Goal: Transaction & Acquisition: Book appointment/travel/reservation

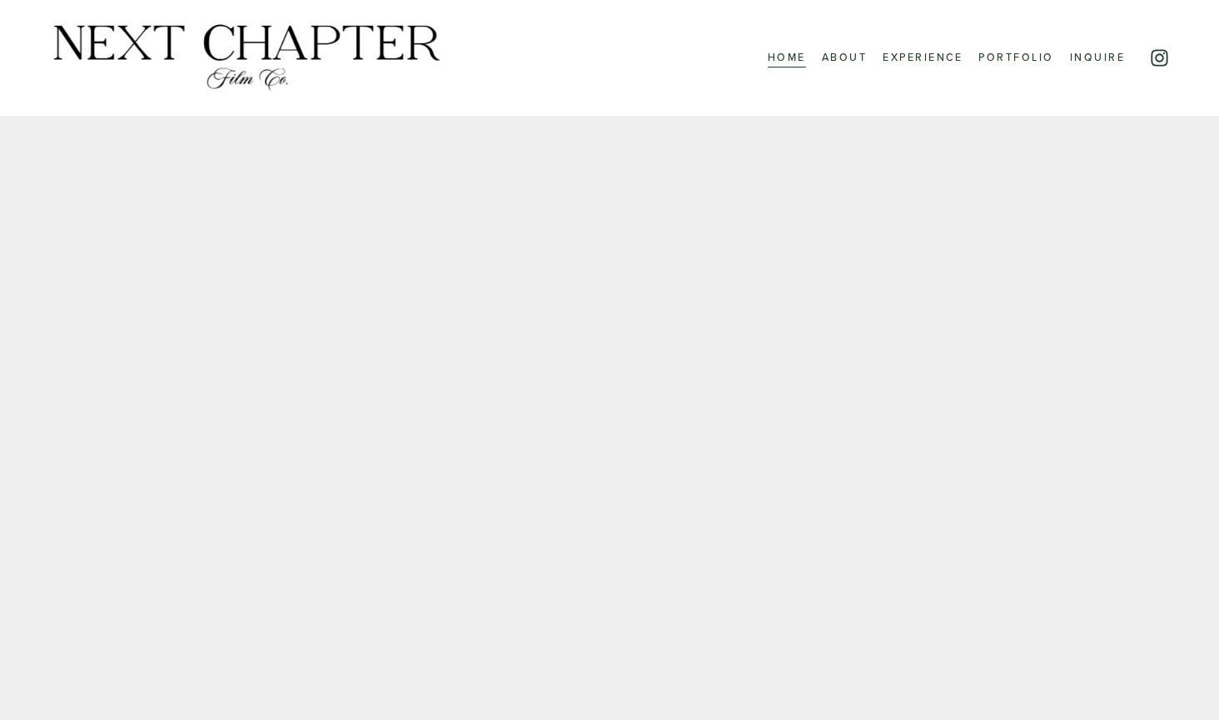
click at [855, 58] on link "About" at bounding box center [845, 57] width 46 height 21
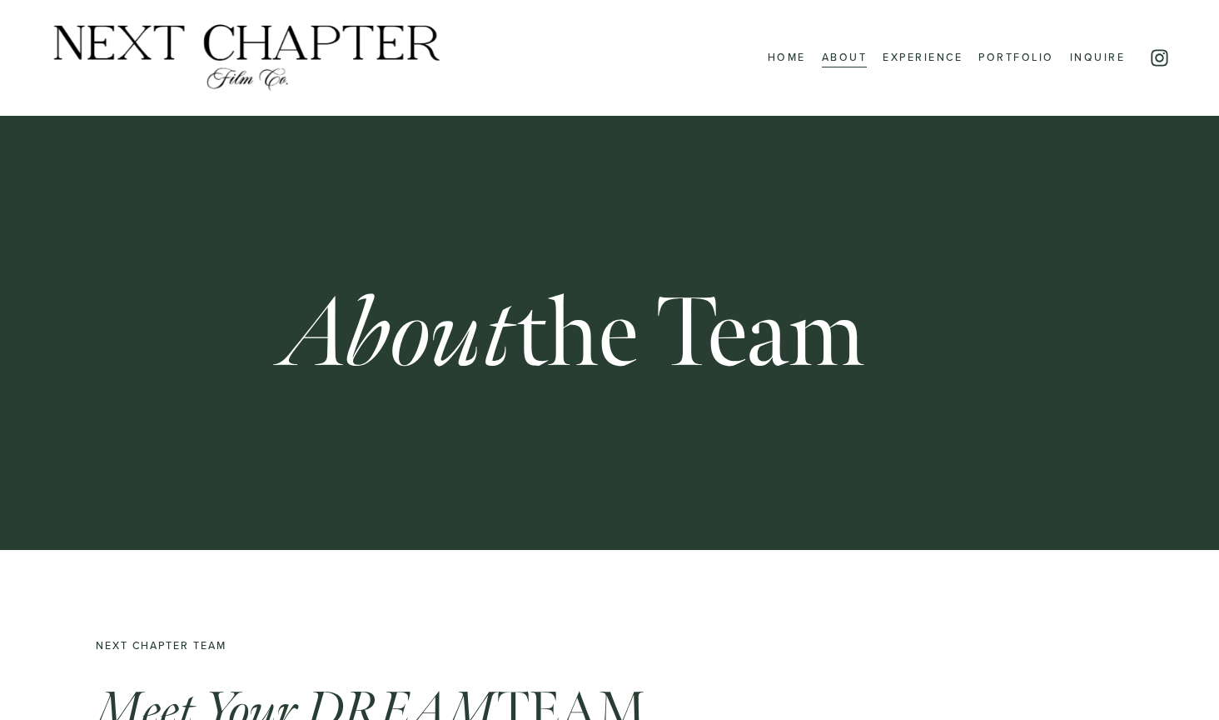
click at [940, 60] on link "Experience" at bounding box center [923, 57] width 80 height 21
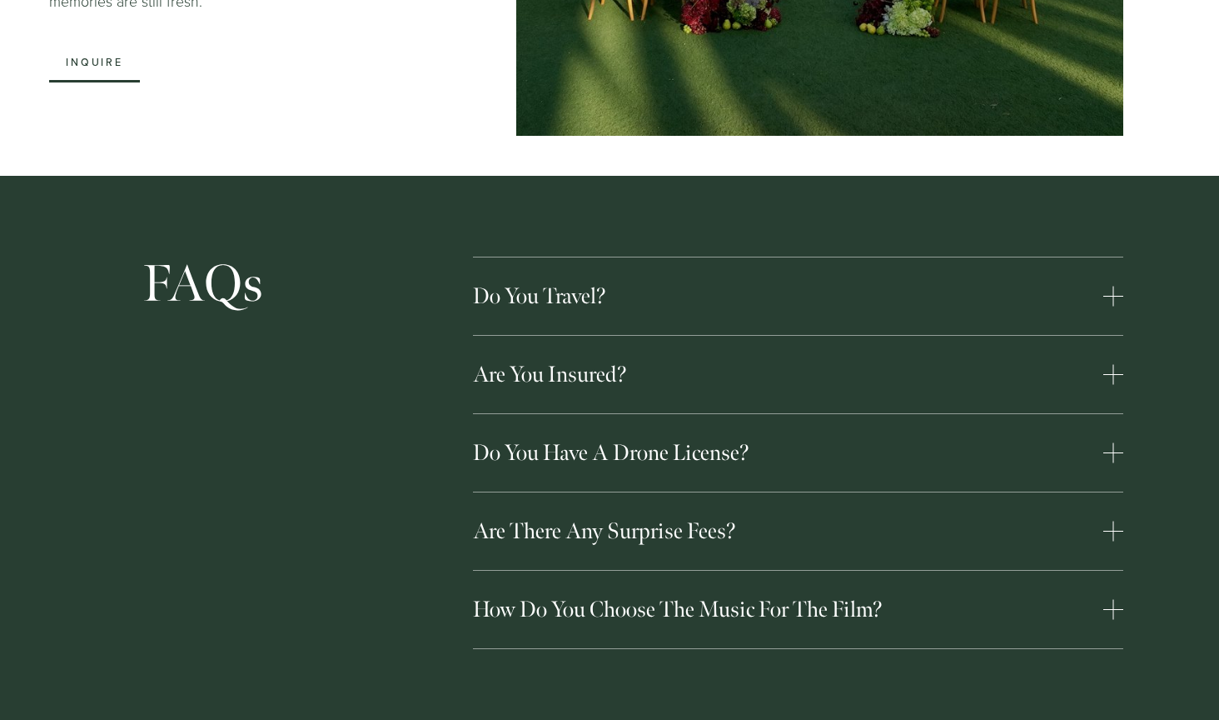
scroll to position [4164, 0]
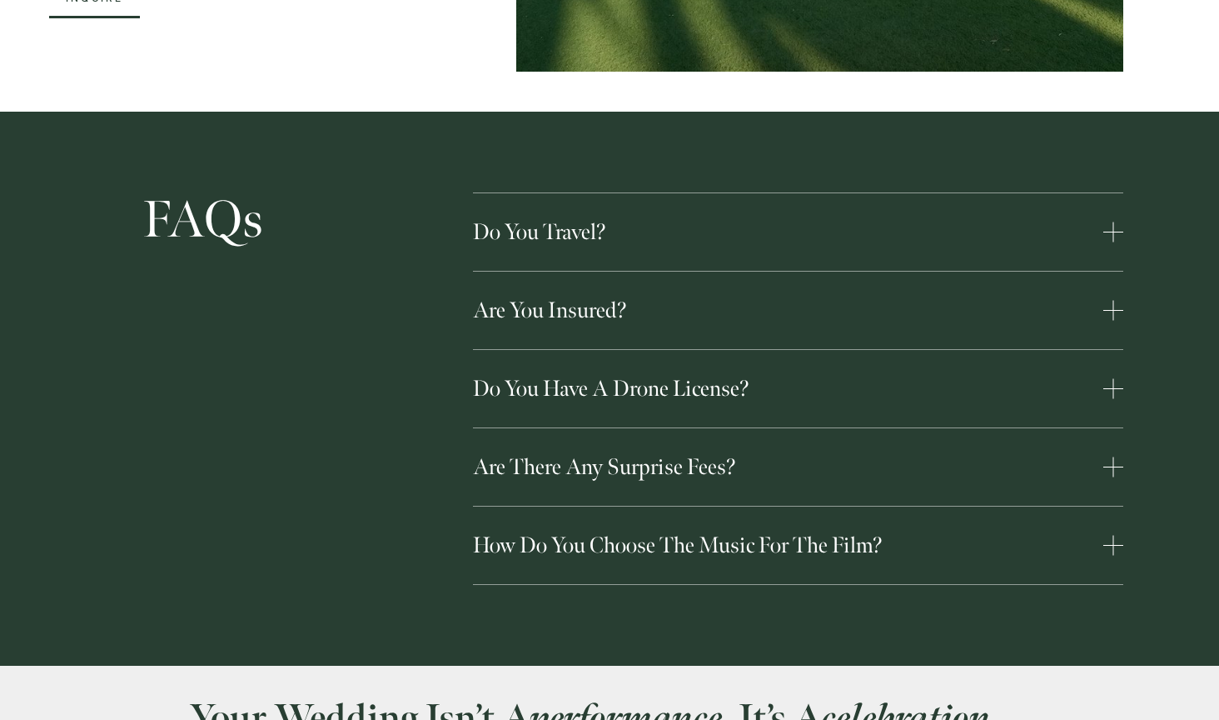
click at [876, 453] on span "Are there any surprise fees?" at bounding box center [788, 466] width 631 height 27
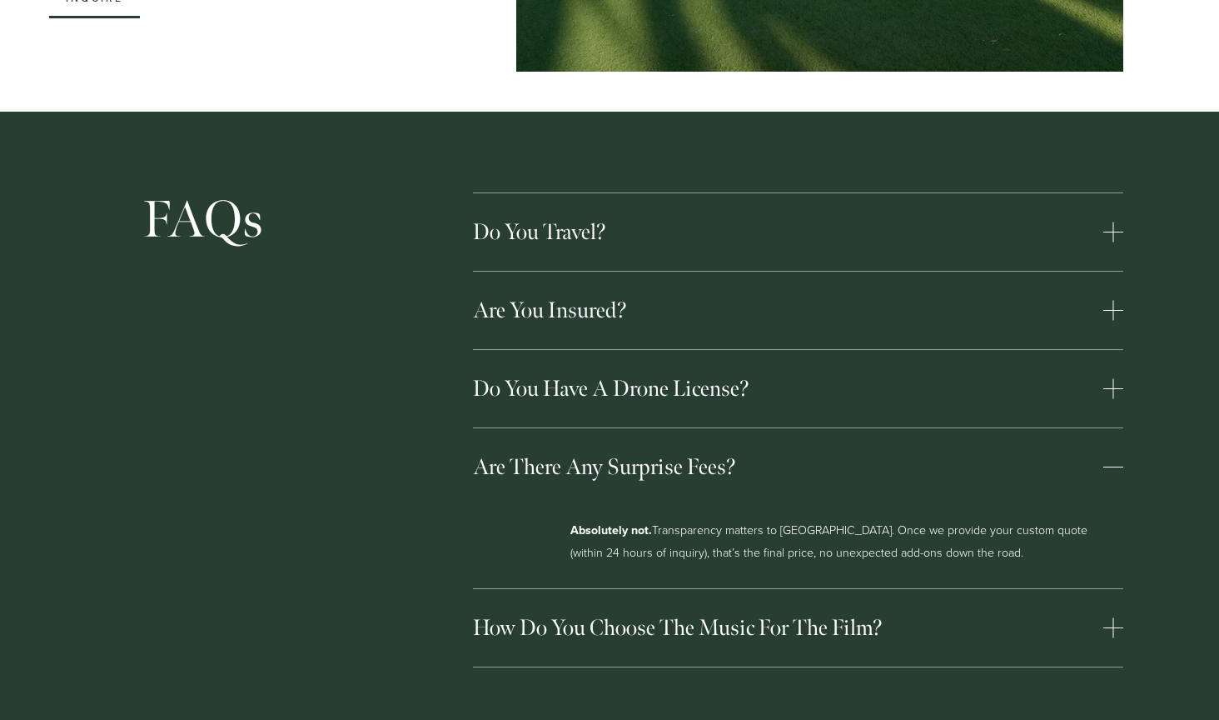
click at [876, 453] on span "Are there any surprise fees?" at bounding box center [788, 466] width 631 height 27
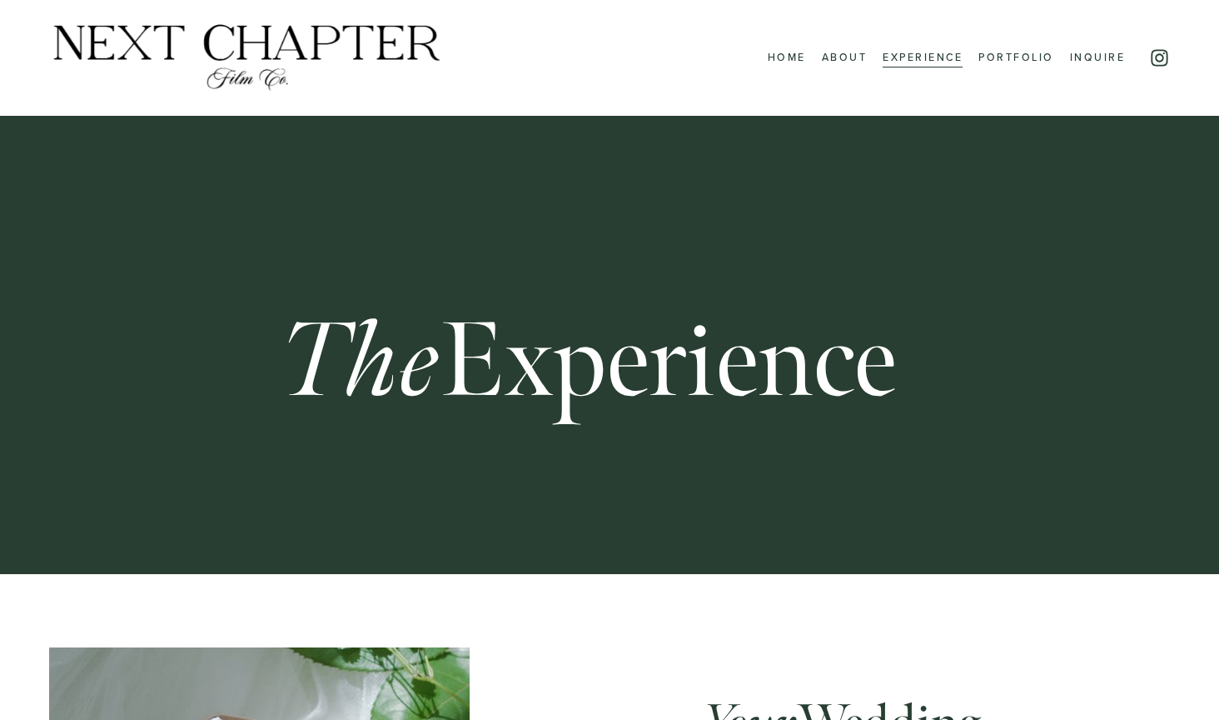
scroll to position [0, 0]
click at [1117, 56] on link "Inquire" at bounding box center [1097, 57] width 55 height 21
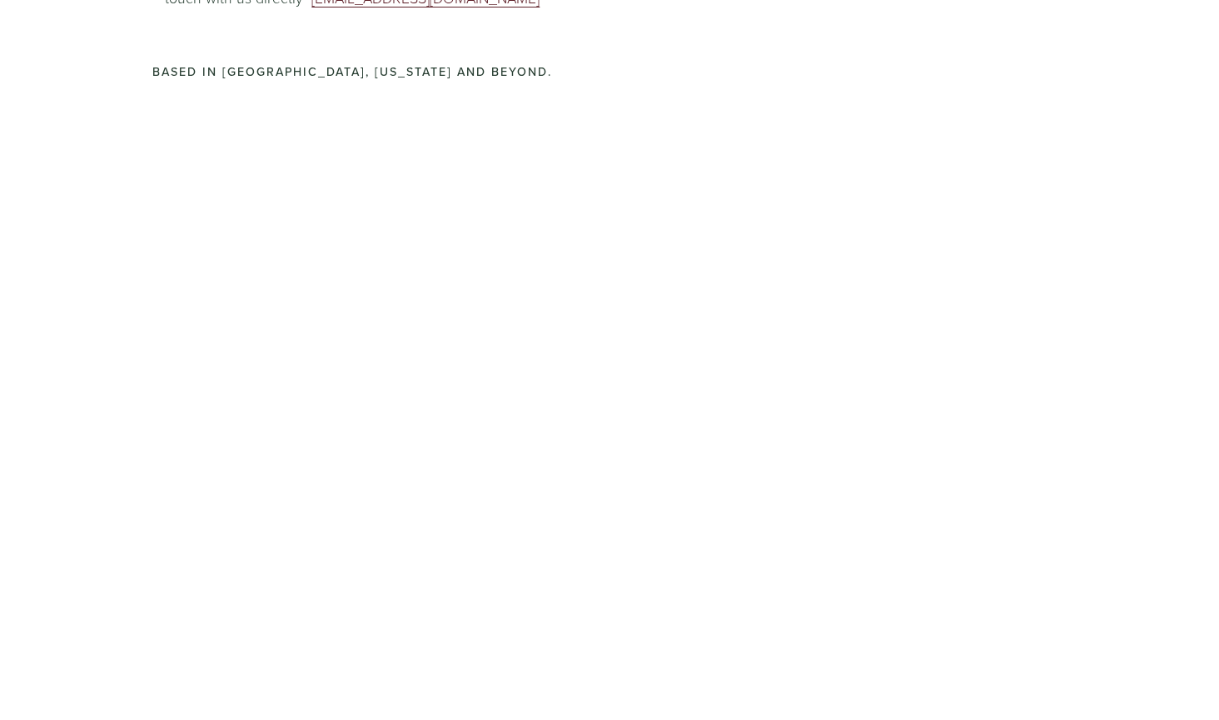
scroll to position [876, 0]
click at [511, 201] on div "For more information regarding our offered cinema packages & film-making approa…" at bounding box center [609, 328] width 1219 height 1036
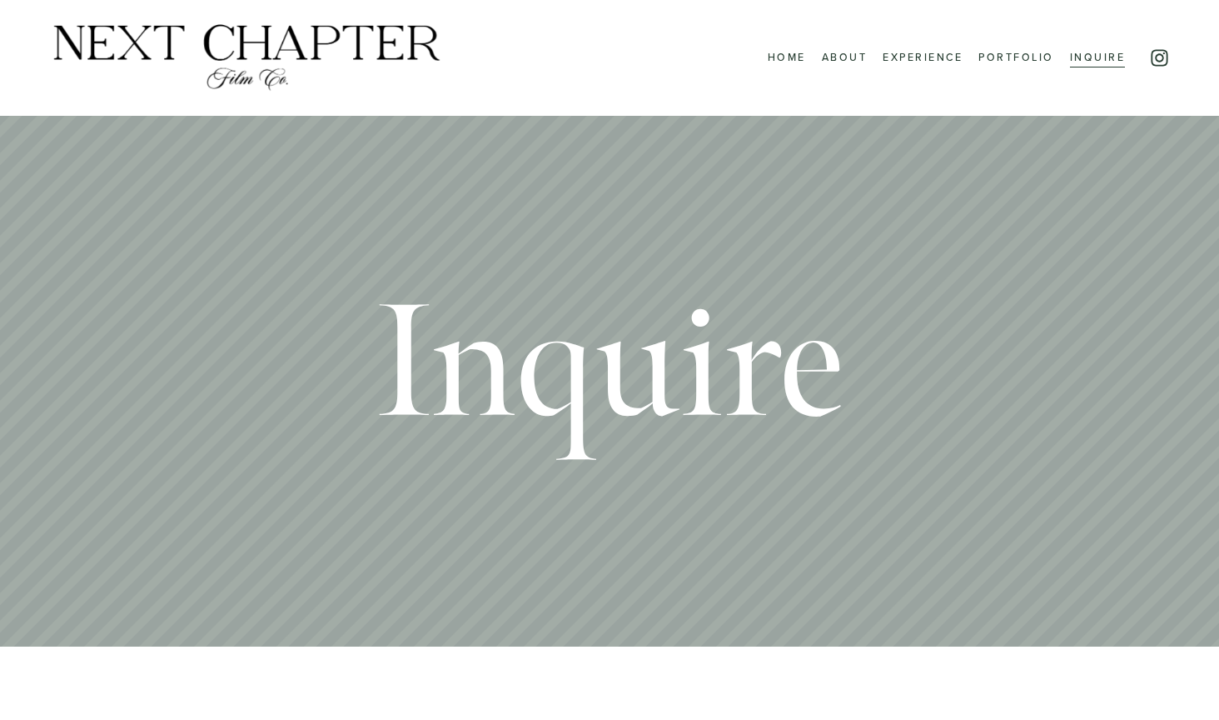
scroll to position [0, 0]
click at [797, 47] on div "Home About Experience Portfolio Inquire" at bounding box center [587, 58] width 1077 height 72
click at [780, 67] on link "Home" at bounding box center [787, 57] width 38 height 21
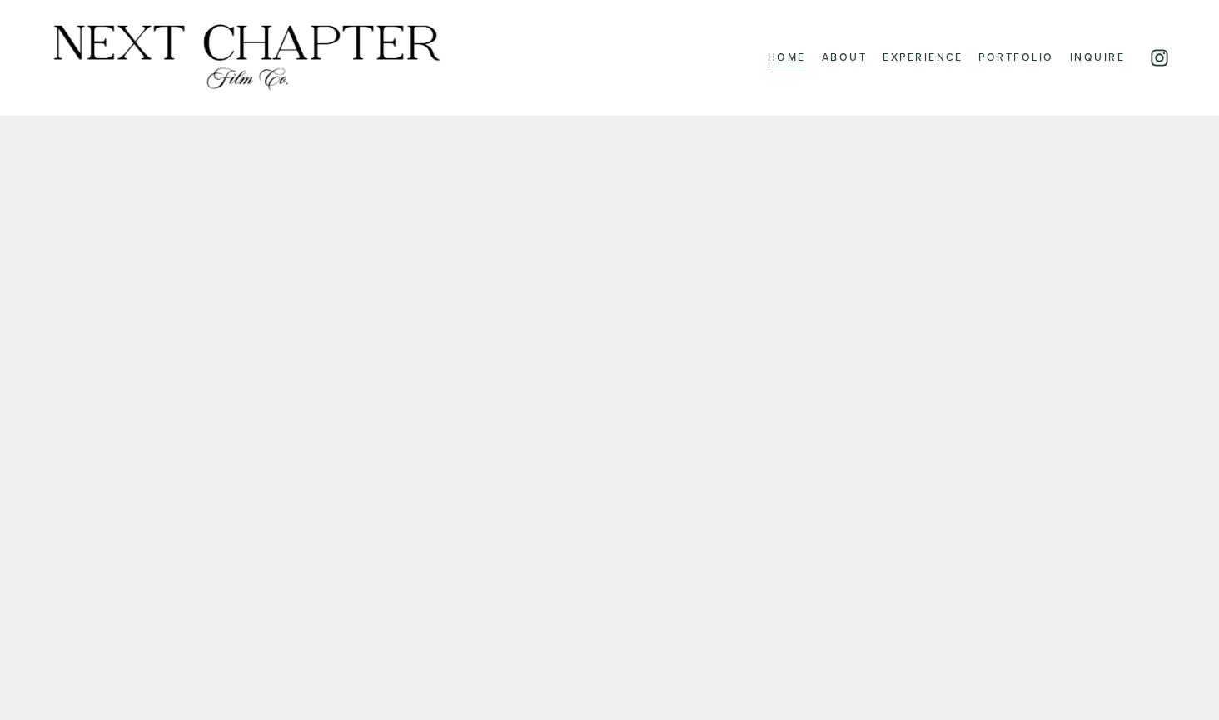
click at [1099, 57] on link "Inquire" at bounding box center [1097, 57] width 55 height 21
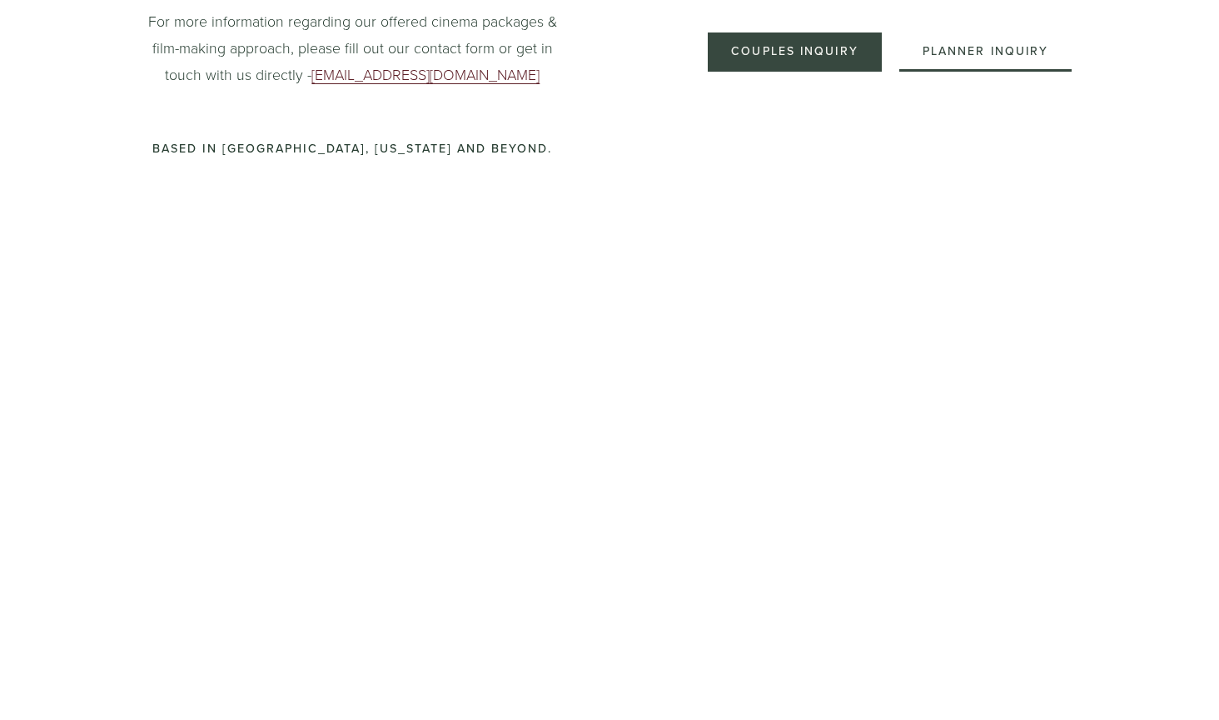
scroll to position [819, 0]
